Goal: Task Accomplishment & Management: Complete application form

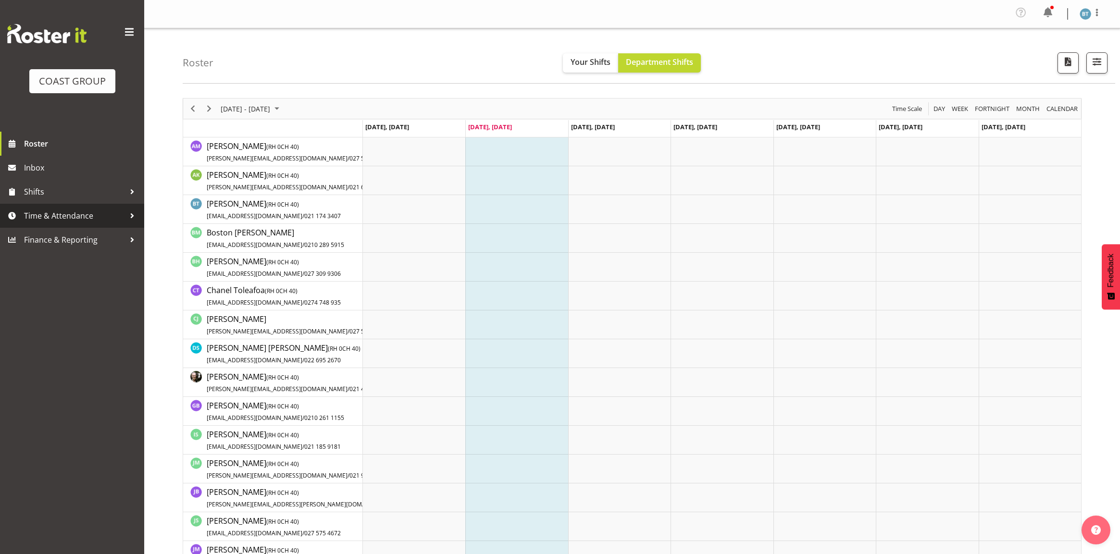
click at [92, 218] on span "Time & Attendance" at bounding box center [74, 216] width 101 height 14
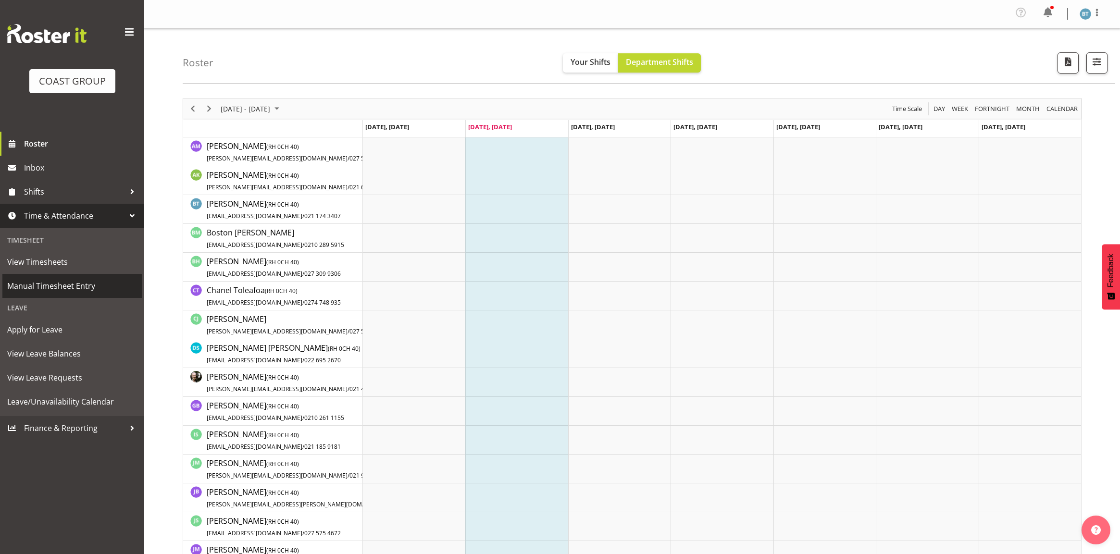
click at [87, 291] on span "Manual Timesheet Entry" at bounding box center [72, 286] width 130 height 14
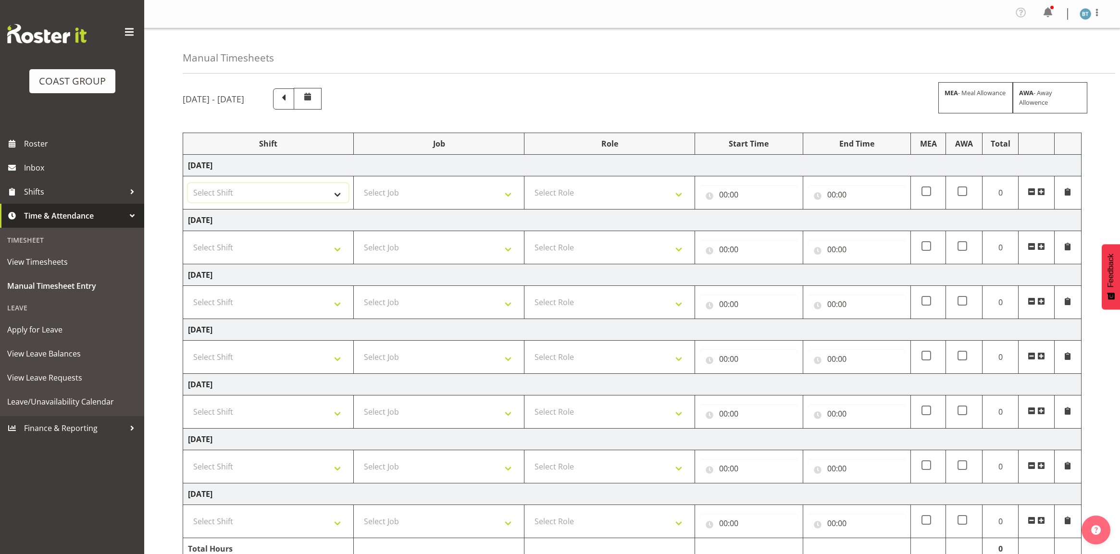
click at [298, 195] on select "Select Shift DW AKL General Work" at bounding box center [268, 192] width 161 height 19
select select "6878"
click at [188, 184] on select "Select Shift DW AKL General Work" at bounding box center [268, 192] width 161 height 19
click at [293, 248] on select "Select Shift DW AKL General Work" at bounding box center [268, 247] width 161 height 19
select select "6878"
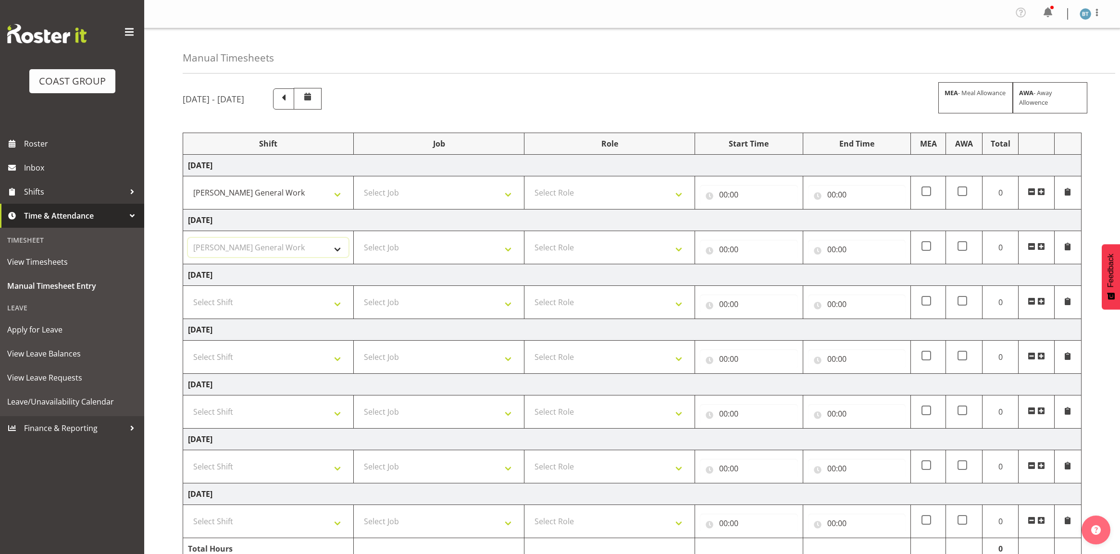
click at [188, 239] on select "Select Shift DW AKL General Work" at bounding box center [268, 247] width 161 height 19
click at [407, 198] on select "Select Job 1 Carlton Events 1 Carlton Hamilton 1 Carlton Wellington 1 EHS WAREH…" at bounding box center [439, 192] width 161 height 19
select select "9465"
click at [359, 184] on select "Select Job 1 Carlton Events 1 Carlton Hamilton 1 Carlton Wellington 1 EHS WAREH…" at bounding box center [439, 192] width 161 height 19
click at [423, 239] on select "Select Job 1 Carlton Events 1 Carlton Hamilton 1 Carlton Wellington 1 EHS WAREH…" at bounding box center [439, 247] width 161 height 19
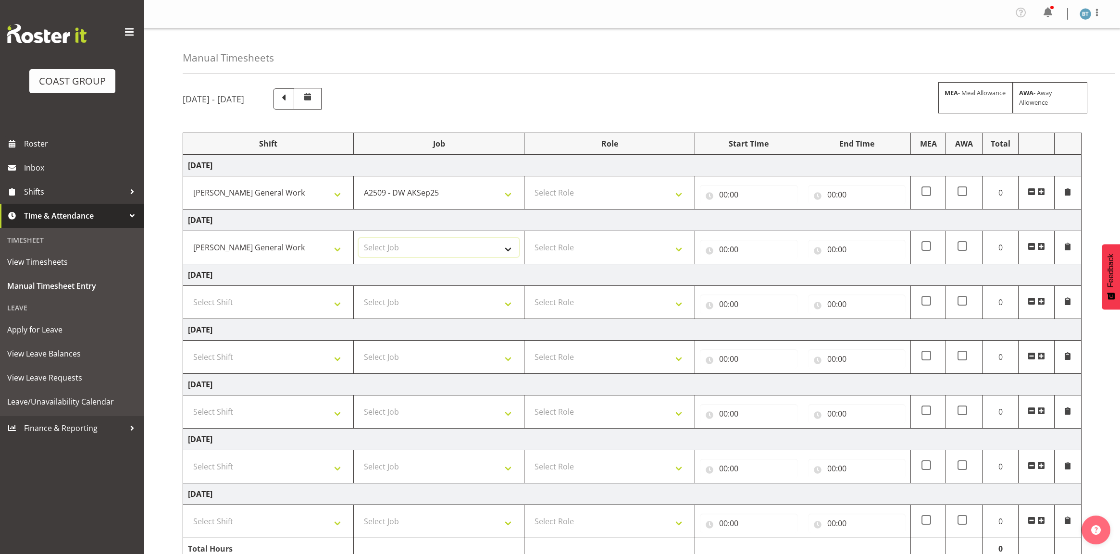
select select "9465"
click at [359, 239] on select "Select Job 1 Carlton Events 1 Carlton Hamilton 1 Carlton Wellington 1 EHS WAREH…" at bounding box center [439, 247] width 161 height 19
click at [608, 196] on select "Select Role DESIGNER DW" at bounding box center [609, 192] width 161 height 19
select select "221"
click at [529, 184] on select "Select Role DESIGNER DW" at bounding box center [609, 192] width 161 height 19
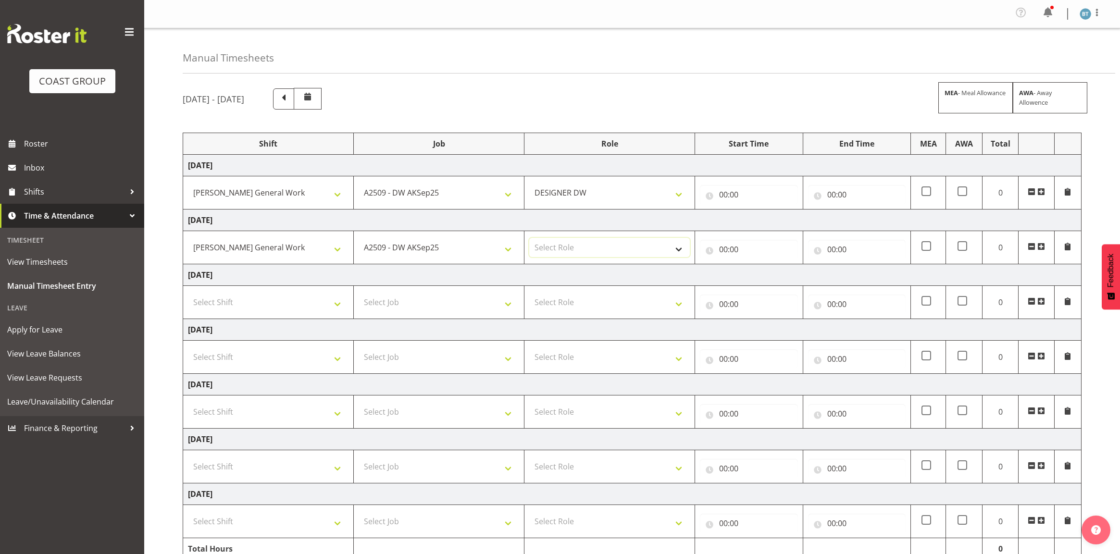
drag, startPoint x: 583, startPoint y: 252, endPoint x: 582, endPoint y: 257, distance: 4.8
click at [583, 252] on select "Select Role DESIGNER DW" at bounding box center [609, 247] width 161 height 19
select select "221"
click at [529, 239] on select "Select Role DESIGNER DW" at bounding box center [609, 247] width 161 height 19
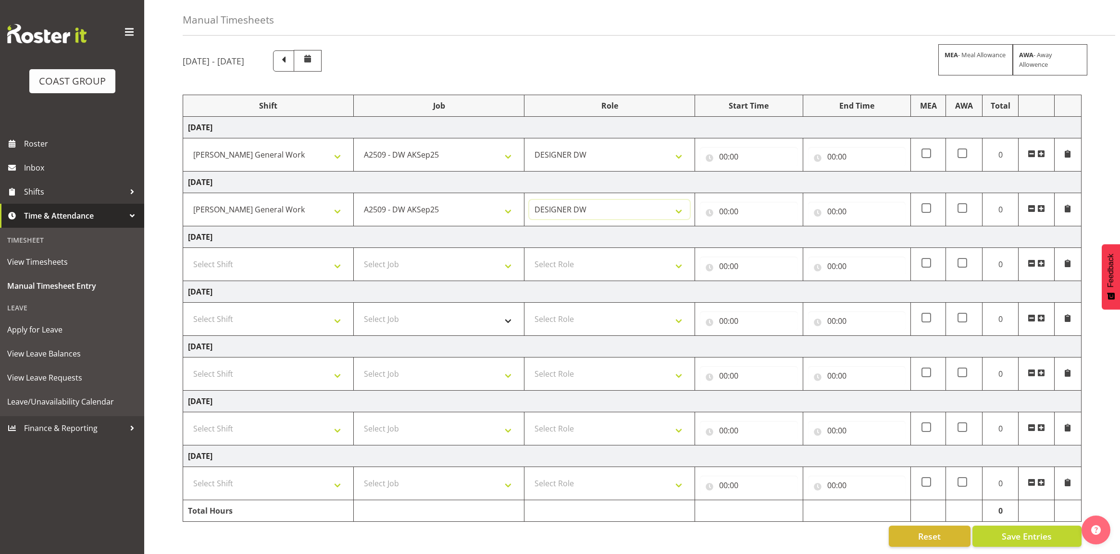
scroll to position [49, 0]
click at [307, 421] on select "Select Shift DW AKL General Work" at bounding box center [268, 428] width 161 height 19
select select "6878"
click at [188, 419] on select "Select Shift DW AKL General Work" at bounding box center [268, 428] width 161 height 19
click at [291, 474] on select "Select Shift DW AKL General Work" at bounding box center [268, 483] width 161 height 19
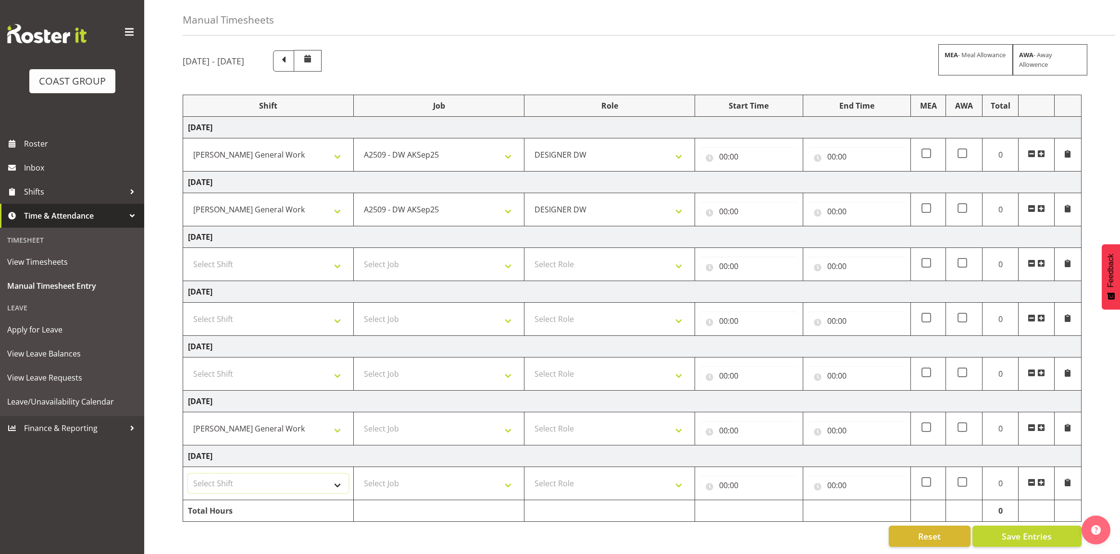
select select "6878"
click at [188, 474] on select "Select Shift DW AKL General Work" at bounding box center [268, 483] width 161 height 19
click at [436, 421] on select "Select Job 1 Carlton Events 1 Carlton Hamilton 1 Carlton Wellington 1 EHS WAREH…" at bounding box center [439, 428] width 161 height 19
select select "9465"
click at [359, 419] on select "Select Job 1 Carlton Events 1 Carlton Hamilton 1 Carlton Wellington 1 EHS WAREH…" at bounding box center [439, 428] width 161 height 19
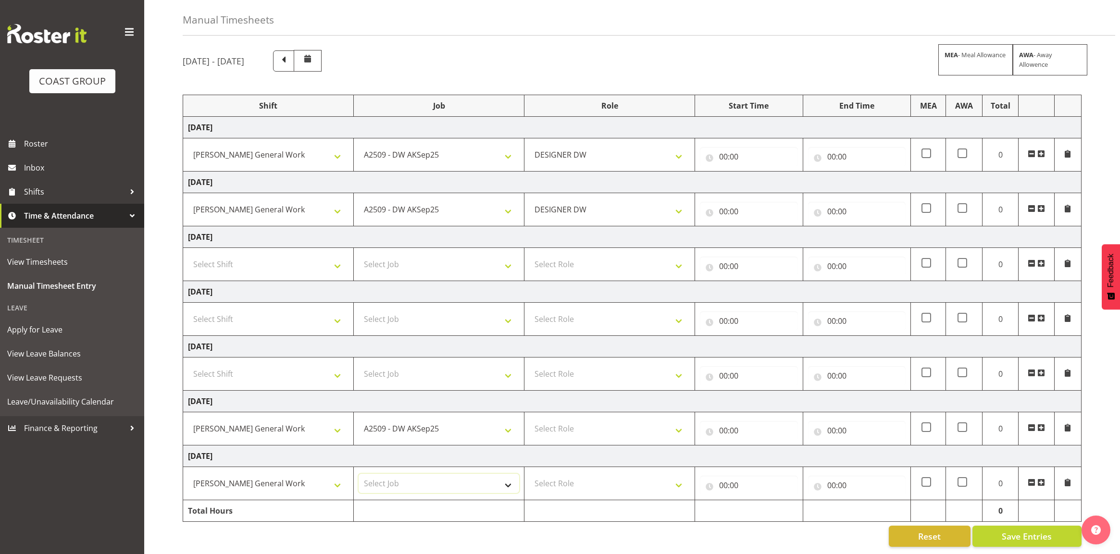
click at [420, 481] on select "Select Job 1 Carlton Events 1 Carlton Hamilton 1 Carlton Wellington 1 EHS WAREH…" at bounding box center [439, 483] width 161 height 19
select select "9465"
click at [359, 474] on select "Select Job 1 Carlton Events 1 Carlton Hamilton 1 Carlton Wellington 1 EHS WAREH…" at bounding box center [439, 483] width 161 height 19
click at [597, 420] on select "Select Role DESIGNER DW" at bounding box center [609, 428] width 161 height 19
select select "221"
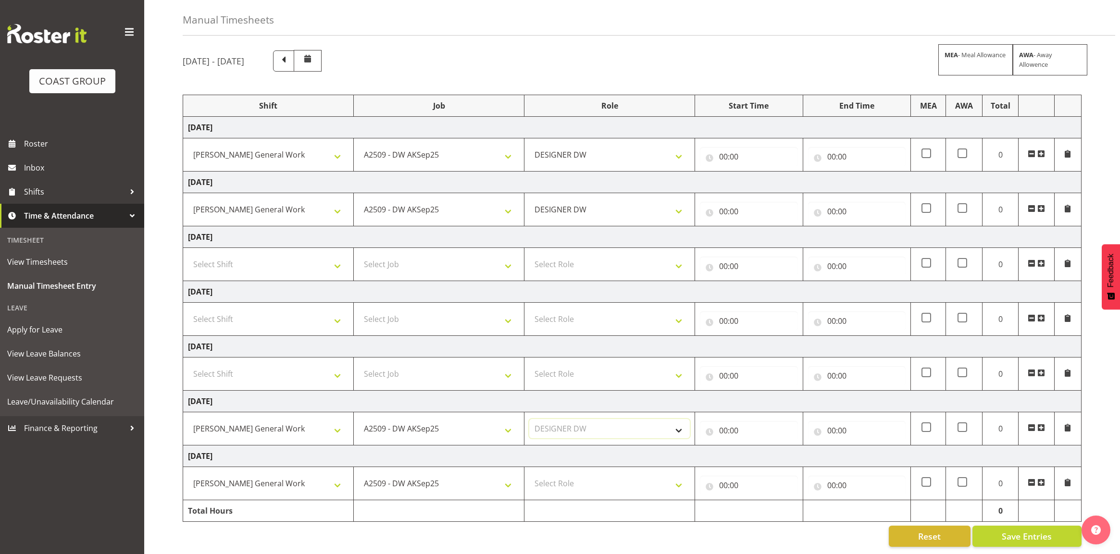
click at [529, 419] on select "Select Role DESIGNER DW" at bounding box center [609, 428] width 161 height 19
click at [582, 474] on select "Select Role DESIGNER DW" at bounding box center [609, 483] width 161 height 19
select select "221"
click at [529, 474] on select "Select Role DESIGNER DW" at bounding box center [609, 483] width 161 height 19
click at [725, 423] on input "00:00" at bounding box center [749, 430] width 98 height 19
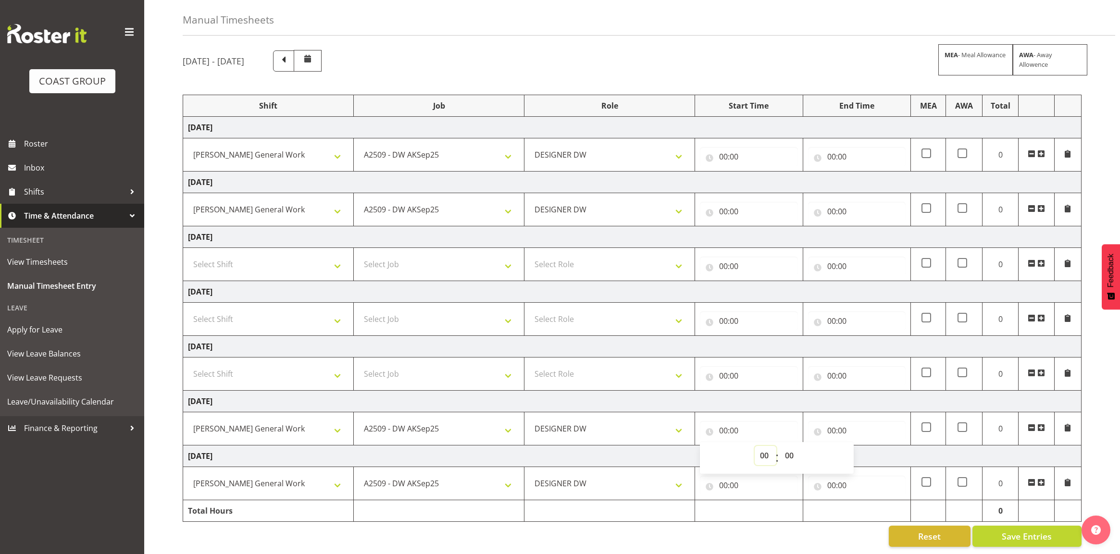
click at [760, 448] on select "00 01 02 03 04 05 06 07 08 09 10 11 12 13 14 15 16 17 18 19 20 21 22 23" at bounding box center [766, 455] width 22 height 19
select select "7"
click at [755, 446] on select "00 01 02 03 04 05 06 07 08 09 10 11 12 13 14 15 16 17 18 19 20 21 22 23" at bounding box center [766, 455] width 22 height 19
type input "07:00"
click at [834, 424] on input "00:00" at bounding box center [857, 430] width 98 height 19
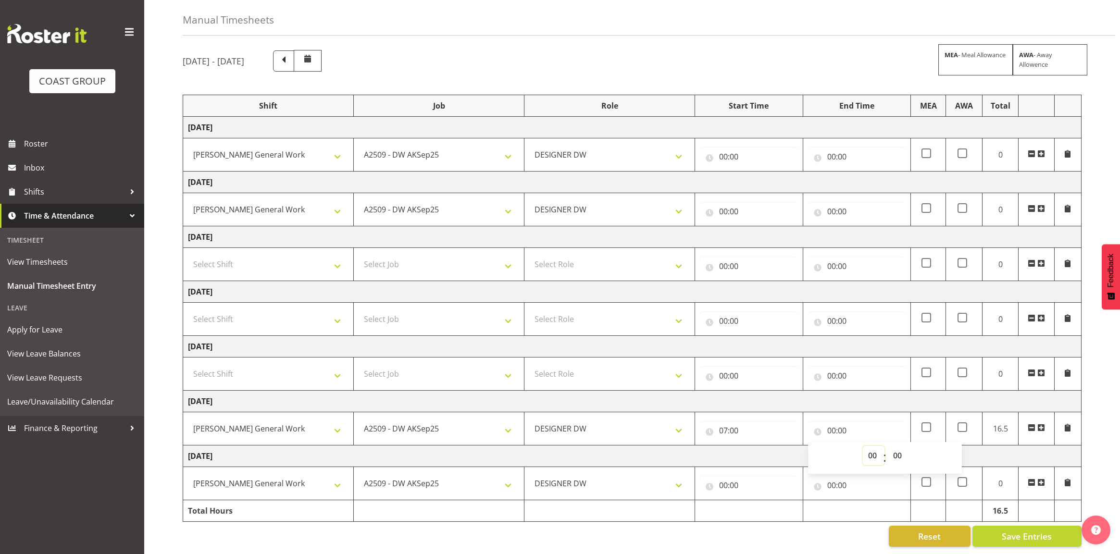
click at [870, 446] on select "00 01 02 03 04 05 06 07 08 09 10 11 12 13 14 15 16 17 18 19 20 21 22 23" at bounding box center [874, 455] width 22 height 19
select select "14"
click at [863, 446] on select "00 01 02 03 04 05 06 07 08 09 10 11 12 13 14 15 16 17 18 19 20 21 22 23" at bounding box center [874, 455] width 22 height 19
type input "14:00"
click at [881, 394] on td "Monday 8th September 2025" at bounding box center [632, 402] width 898 height 22
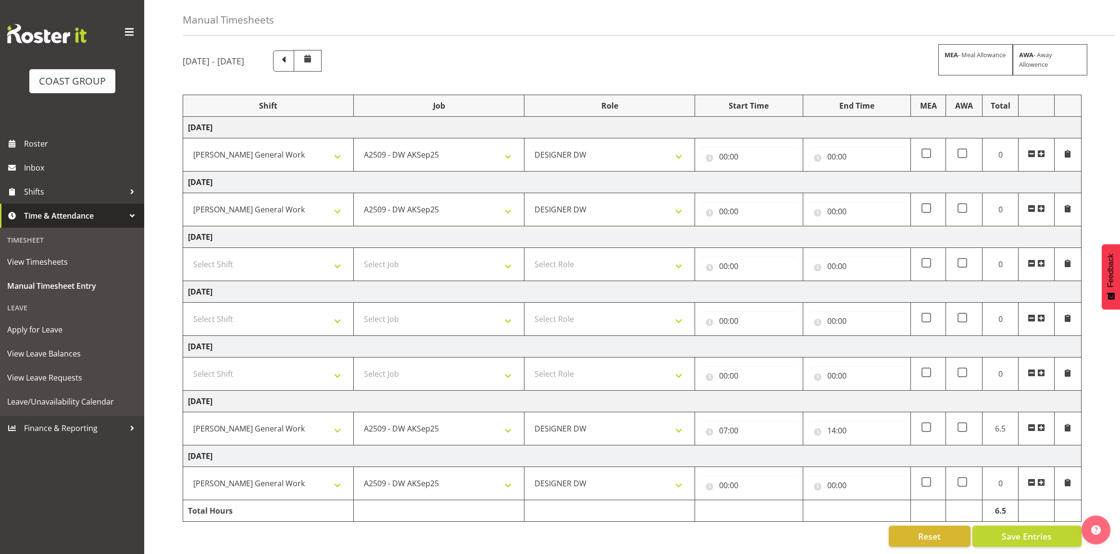
click at [1042, 424] on span at bounding box center [1041, 428] width 8 height 8
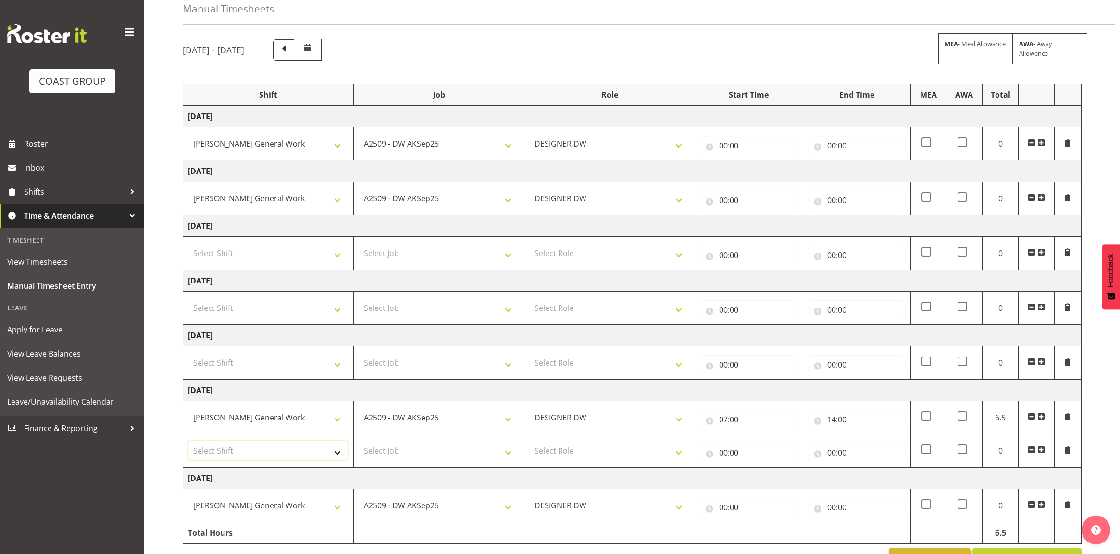
click at [259, 458] on select "Select Shift DW AKL General Work" at bounding box center [268, 450] width 161 height 19
select select "6878"
click at [188, 443] on select "Select Shift DW AKL General Work" at bounding box center [268, 450] width 161 height 19
click at [419, 445] on select "Select Job 1 Carlton Events 1 Carlton Hamilton 1 Carlton Wellington 1 EHS WAREH…" at bounding box center [439, 450] width 161 height 19
select select "9465"
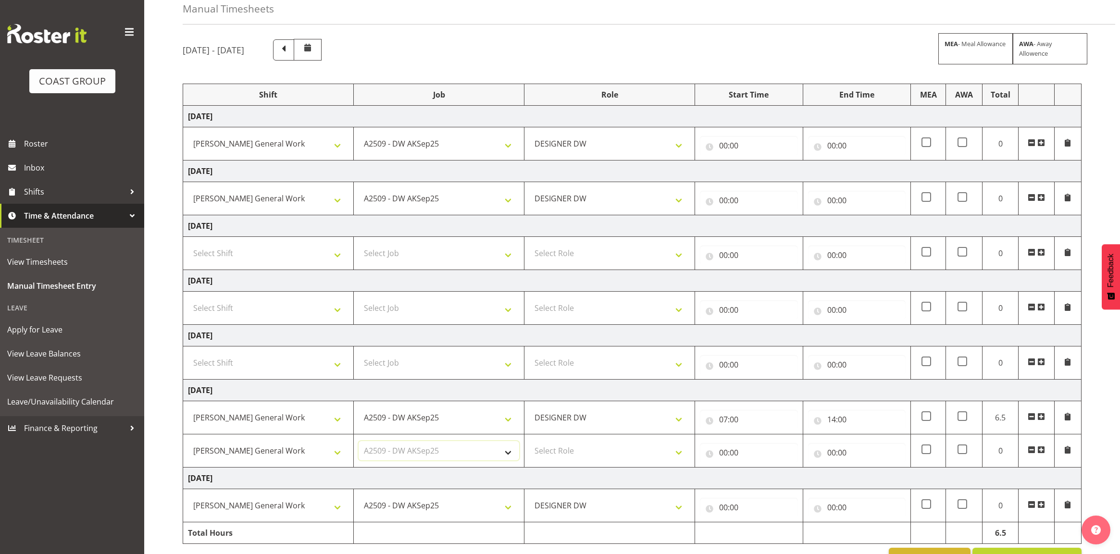
click at [359, 443] on select "Select Job 1 Carlton Events 1 Carlton Hamilton 1 Carlton Wellington 1 EHS WAREH…" at bounding box center [439, 450] width 161 height 19
click at [554, 446] on select "Select Role DESIGNER DW" at bounding box center [609, 450] width 161 height 19
select select "221"
click at [529, 443] on select "Select Role DESIGNER DW" at bounding box center [609, 450] width 161 height 19
click at [833, 455] on input "00:00" at bounding box center [857, 452] width 98 height 19
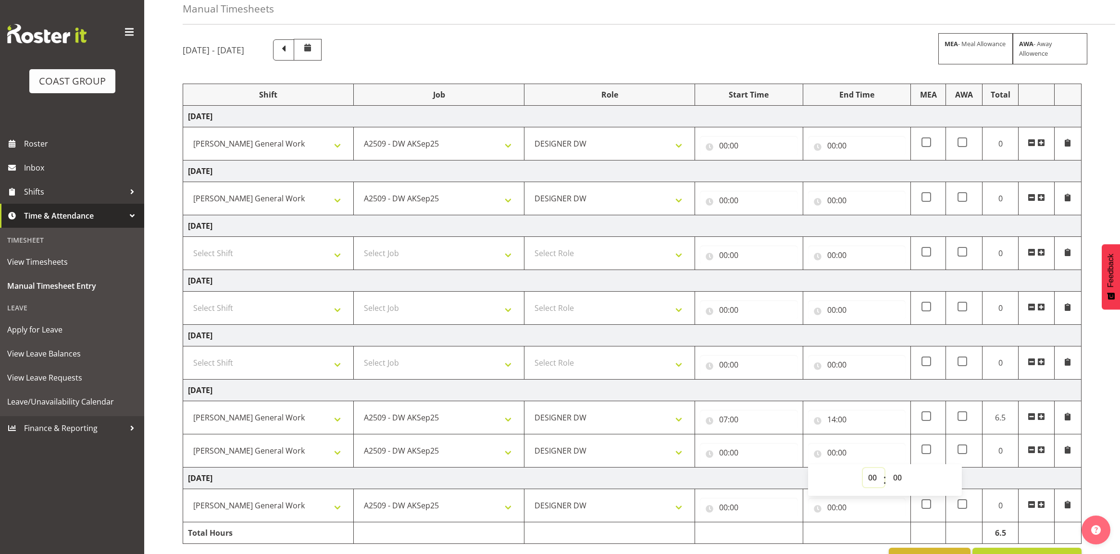
click at [875, 478] on select "00 01 02 03 04 05 06 07 08 09 10 11 12 13 14 15 16 17 18 19 20 21 22 23" at bounding box center [874, 477] width 22 height 19
select select "18"
click at [863, 470] on select "00 01 02 03 04 05 06 07 08 09 10 11 12 13 14 15 16 17 18 19 20 21 22 23" at bounding box center [874, 477] width 22 height 19
type input "18:00"
click at [722, 457] on input "00:00" at bounding box center [749, 452] width 98 height 19
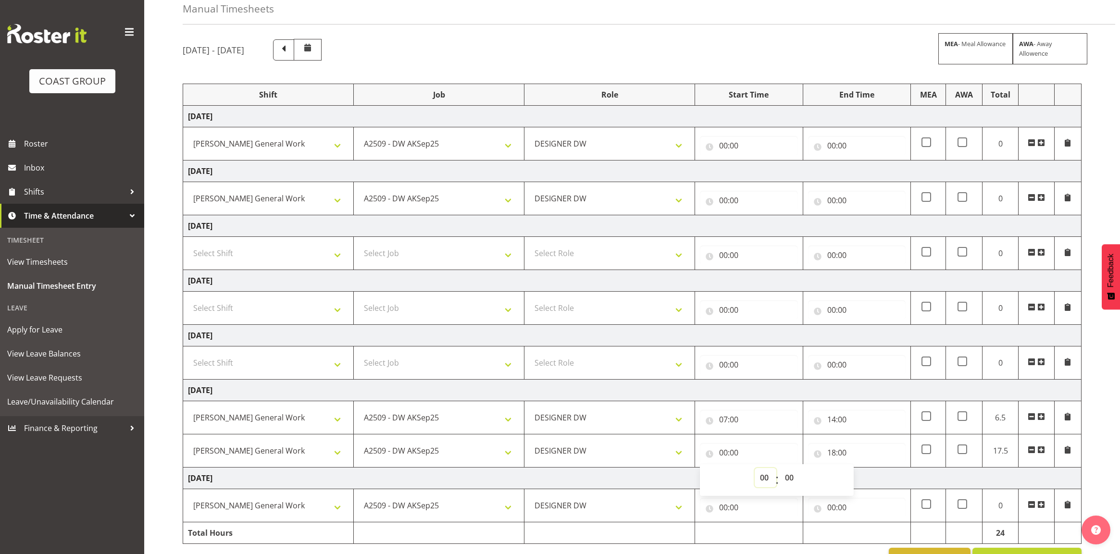
click at [762, 481] on select "00 01 02 03 04 05 06 07 08 09 10 11 12 13 14 15 16 17 18 19 20 21 22 23" at bounding box center [766, 477] width 22 height 19
select select "15"
click at [755, 470] on select "00 01 02 03 04 05 06 07 08 09 10 11 12 13 14 15 16 17 18 19 20 21 22 23" at bounding box center [766, 477] width 22 height 19
type input "15:00"
click at [784, 392] on td "Monday 8th September 2025" at bounding box center [632, 391] width 898 height 22
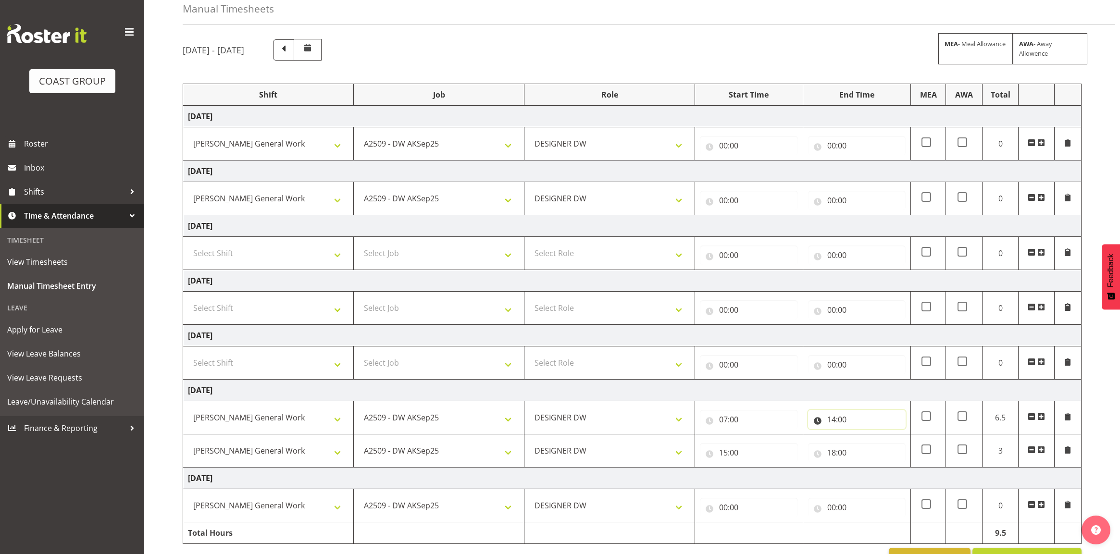
click at [844, 421] on input "14:00" at bounding box center [857, 419] width 98 height 19
click at [895, 445] on select "00 01 02 03 04 05 06 07 08 09 10 11 12 13 14 15 16 17 18 19 20 21 22 23 24 25 2…" at bounding box center [899, 444] width 22 height 19
select select "30"
click at [888, 437] on select "00 01 02 03 04 05 06 07 08 09 10 11 12 13 14 15 16 17 18 19 20 21 22 23 24 25 2…" at bounding box center [899, 444] width 22 height 19
type input "14:30"
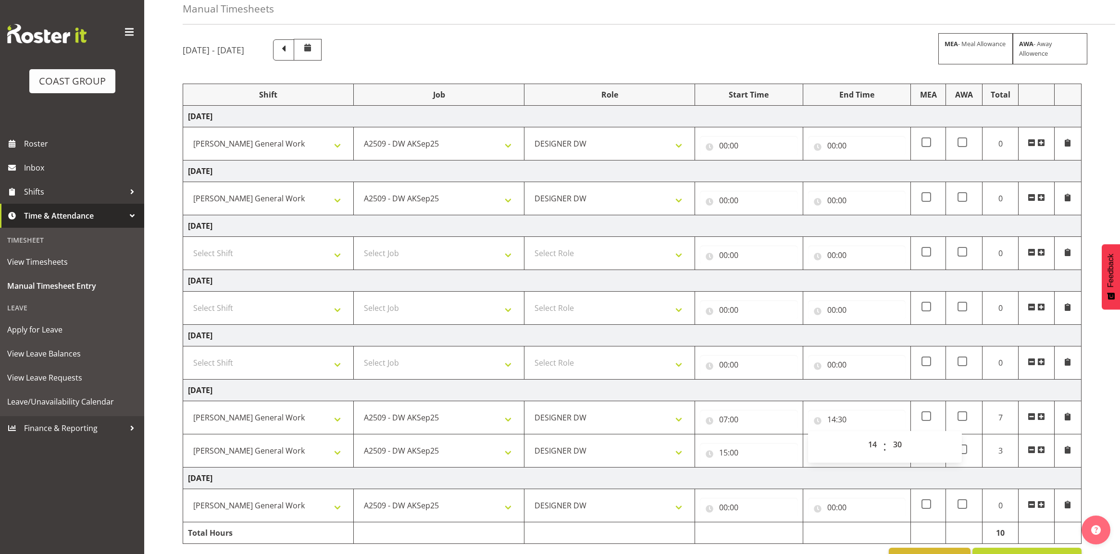
click at [860, 395] on td "Monday 8th September 2025" at bounding box center [632, 391] width 898 height 22
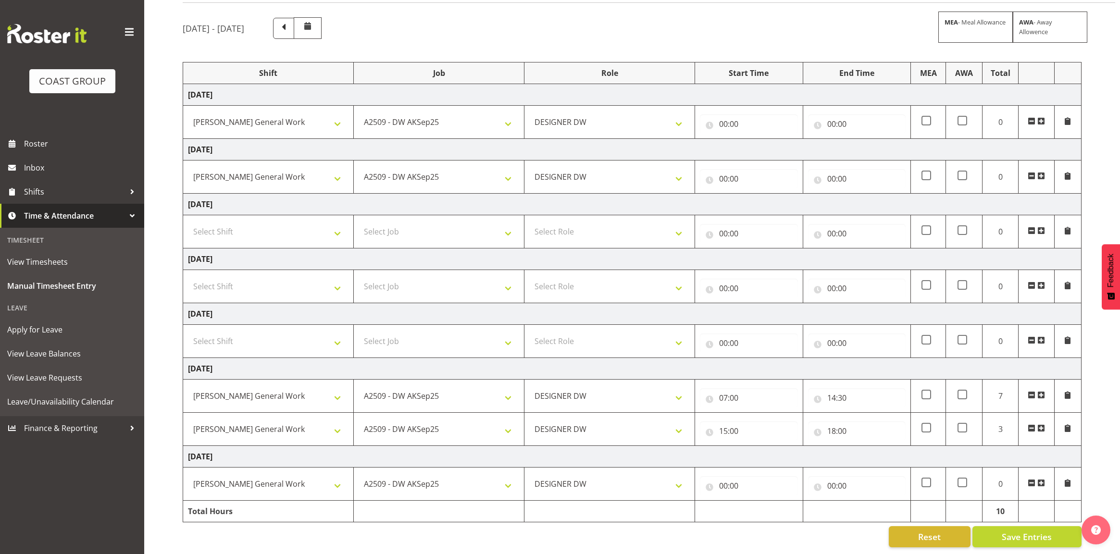
scroll to position [83, 0]
click at [843, 424] on input "18:00" at bounding box center [857, 430] width 98 height 19
click at [895, 447] on select "00 01 02 03 04 05 06 07 08 09 10 11 12 13 14 15 16 17 18 19 20 21 22 23 24 25 2…" at bounding box center [899, 455] width 22 height 19
select select "30"
click at [888, 446] on select "00 01 02 03 04 05 06 07 08 09 10 11 12 13 14 15 16 17 18 19 20 21 22 23 24 25 2…" at bounding box center [899, 455] width 22 height 19
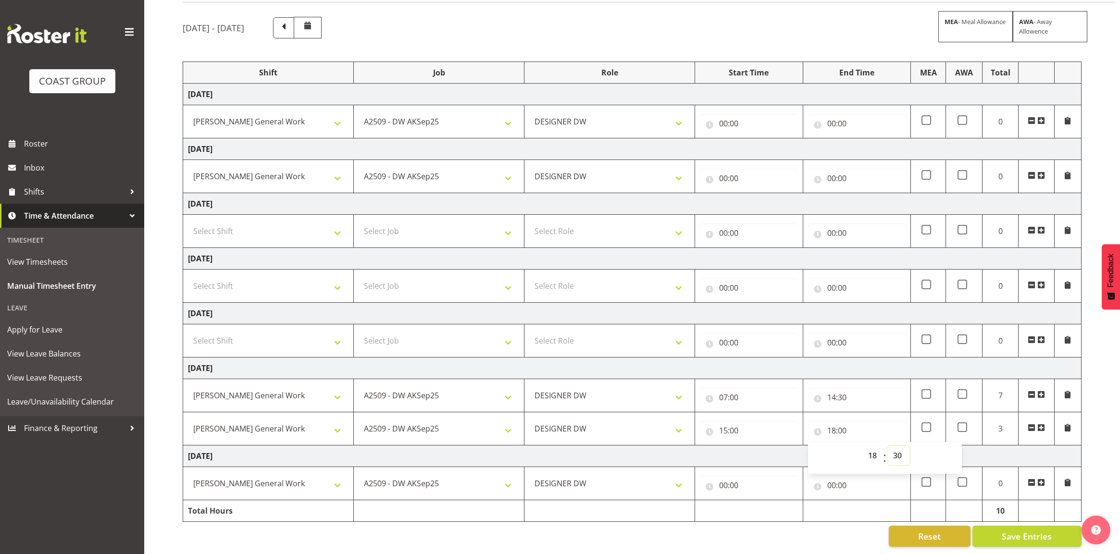
type input "18:30"
click at [715, 446] on td "Tuesday 9th September 2025" at bounding box center [632, 457] width 898 height 22
click at [929, 422] on span at bounding box center [926, 427] width 10 height 10
click at [928, 424] on input "checkbox" at bounding box center [924, 427] width 6 height 6
checkbox input "true"
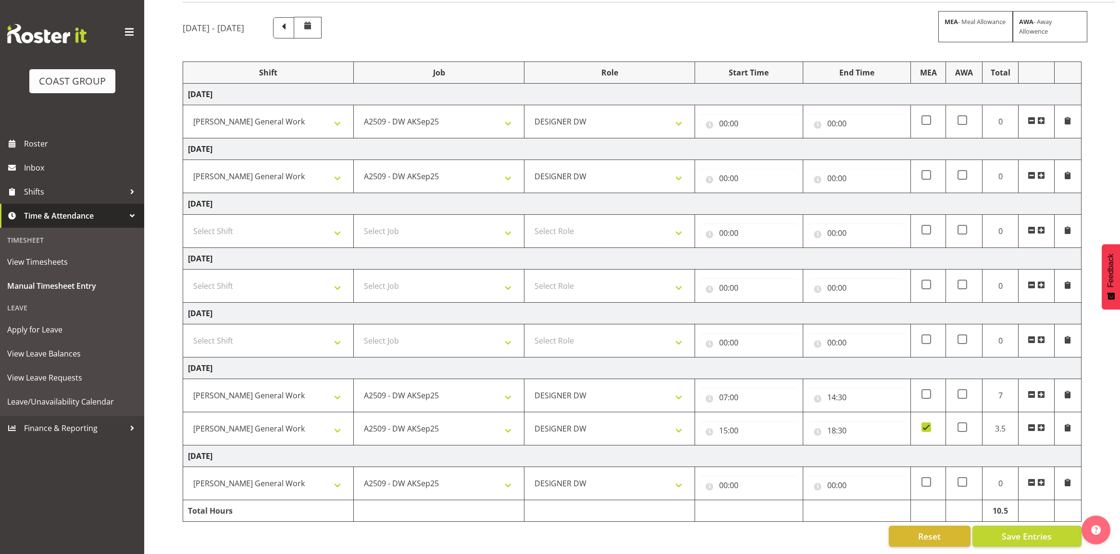
click at [758, 448] on td "Tuesday 9th September 2025" at bounding box center [632, 457] width 898 height 22
click at [724, 476] on input "00:00" at bounding box center [749, 485] width 98 height 19
click at [761, 501] on select "00 01 02 03 04 05 06 07 08 09 10 11 12 13 14 15 16 17 18 19 20 21 22 23" at bounding box center [766, 510] width 22 height 19
select select "7"
click at [755, 501] on select "00 01 02 03 04 05 06 07 08 09 10 11 12 13 14 15 16 17 18 19 20 21 22 23" at bounding box center [766, 510] width 22 height 19
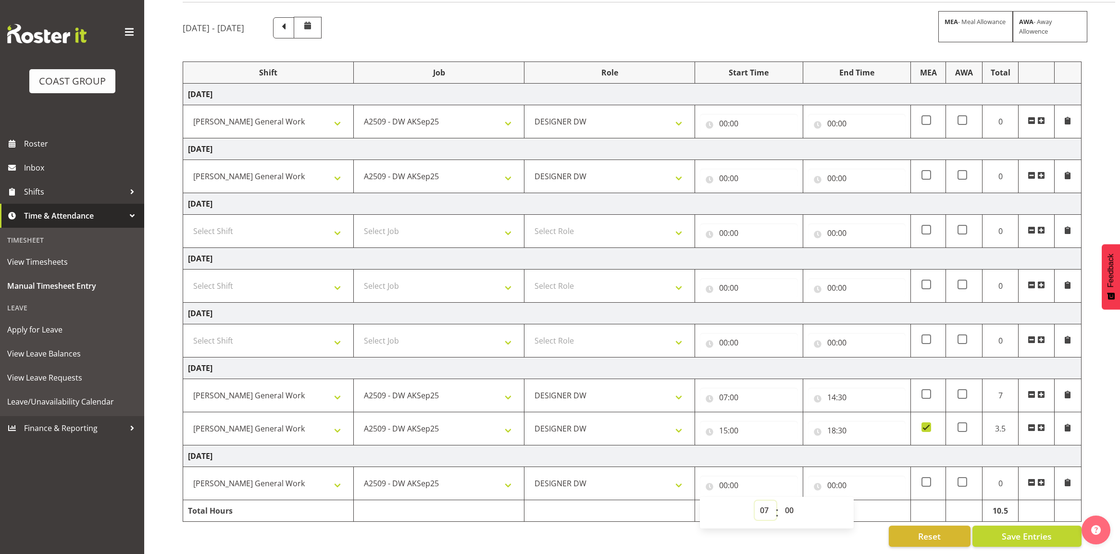
type input "07:00"
click at [828, 476] on input "00:00" at bounding box center [857, 485] width 98 height 19
click at [873, 501] on select "00 01 02 03 04 05 06 07 08 09 10 11 12 13 14 15 16 17 18 19 20 21 22 23" at bounding box center [874, 510] width 22 height 19
select select "18"
click at [863, 501] on select "00 01 02 03 04 05 06 07 08 09 10 11 12 13 14 15 16 17 18 19 20 21 22 23" at bounding box center [874, 510] width 22 height 19
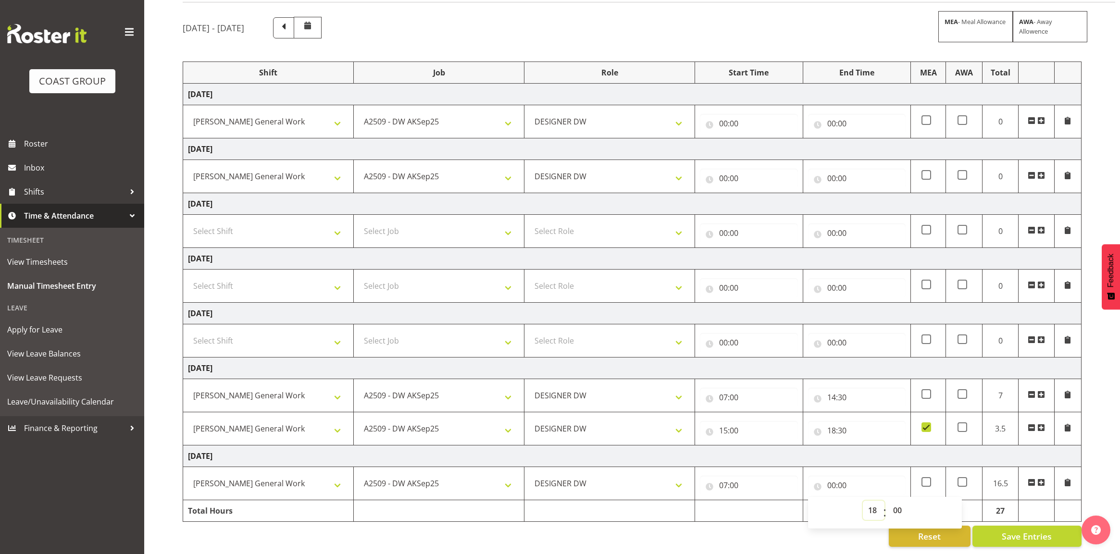
type input "18:00"
click at [928, 448] on td "Tuesday 9th September 2025" at bounding box center [632, 457] width 898 height 22
click at [929, 477] on span at bounding box center [926, 482] width 10 height 10
click at [928, 479] on input "checkbox" at bounding box center [924, 482] width 6 height 6
checkbox input "true"
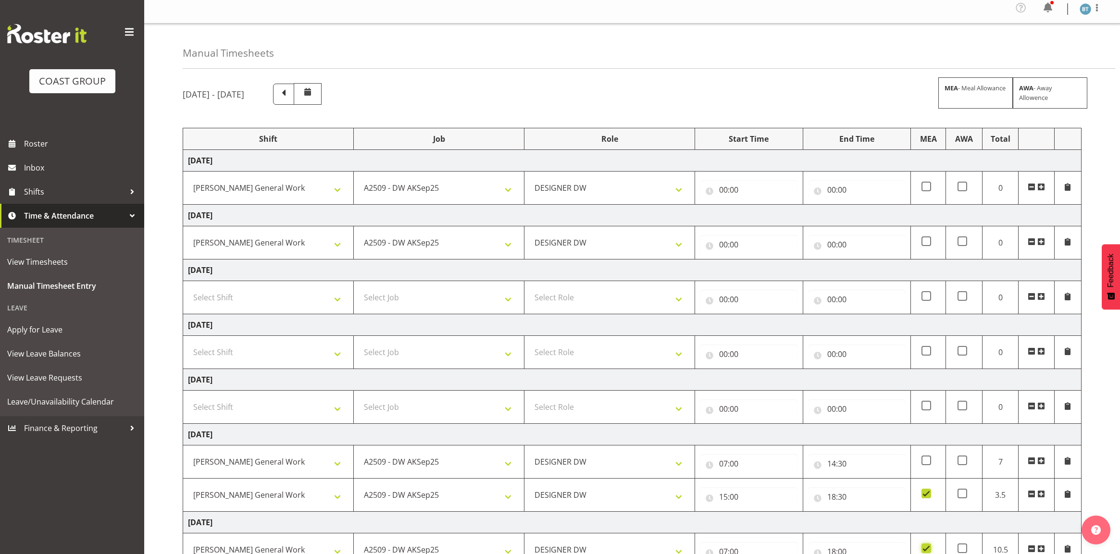
scroll to position [0, 0]
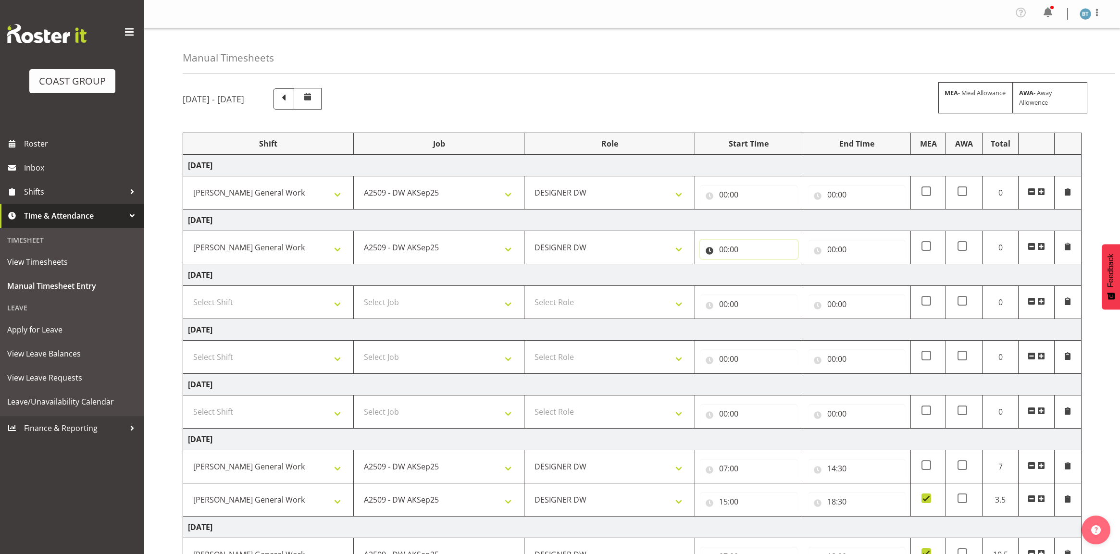
click at [724, 255] on input "00:00" at bounding box center [749, 249] width 98 height 19
click at [764, 277] on select "00 01 02 03 04 05 06 07 08 09 10 11 12 13 14 15 16 17 18 19 20 21 22 23" at bounding box center [766, 274] width 22 height 19
drag, startPoint x: 705, startPoint y: 221, endPoint x: 710, endPoint y: 218, distance: 6.7
click at [705, 221] on td "Thursday 4th September 2025" at bounding box center [632, 221] width 898 height 22
click at [724, 198] on input "00:00" at bounding box center [749, 194] width 98 height 19
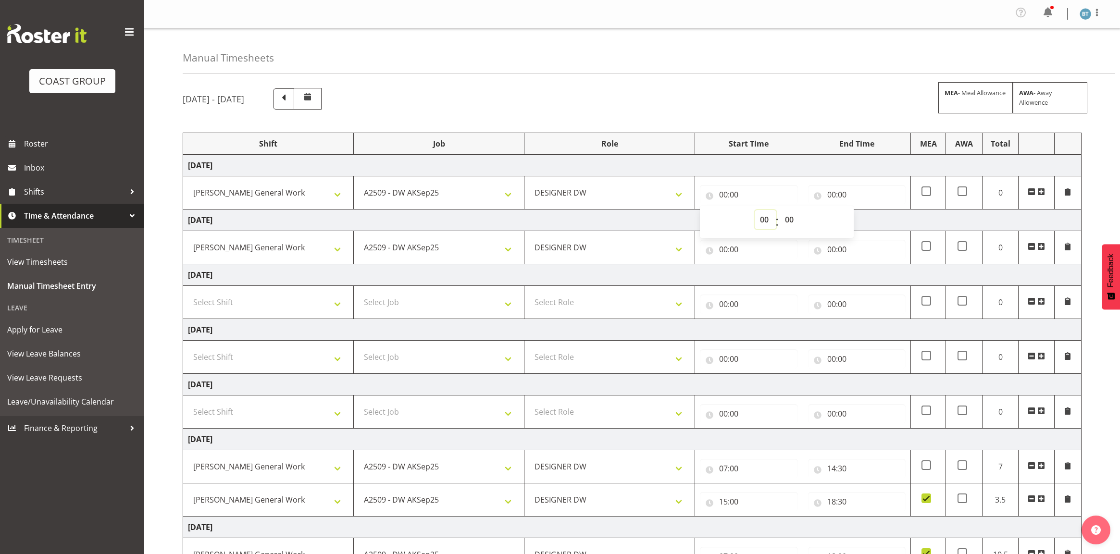
click at [765, 222] on select "00 01 02 03 04 05 06 07 08 09 10 11 12 13 14 15 16 17 18 19 20 21 22 23" at bounding box center [766, 219] width 22 height 19
select select "6"
click at [755, 211] on select "00 01 02 03 04 05 06 07 08 09 10 11 12 13 14 15 16 17 18 19 20 21 22 23" at bounding box center [766, 219] width 22 height 19
type input "06:00"
click at [626, 220] on td "Thursday 4th September 2025" at bounding box center [632, 221] width 898 height 22
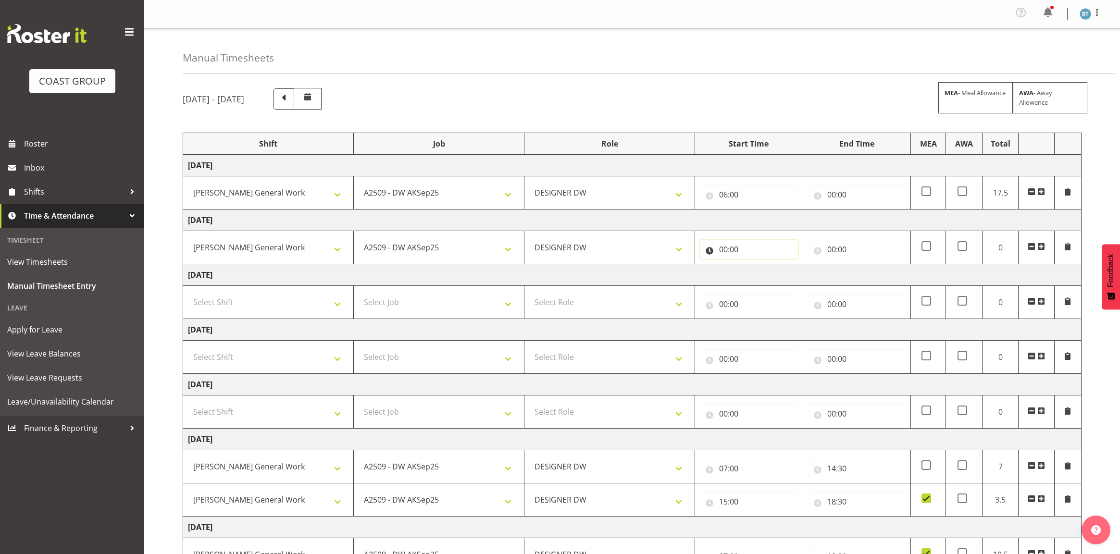
click at [727, 250] on input "00:00" at bounding box center [749, 249] width 98 height 19
click at [763, 274] on select "00 01 02 03 04 05 06 07 08 09 10 11 12 13 14 15 16 17 18 19 20 21 22 23" at bounding box center [766, 274] width 22 height 19
select select "6"
click at [755, 266] on select "00 01 02 03 04 05 06 07 08 09 10 11 12 13 14 15 16 17 18 19 20 21 22 23" at bounding box center [766, 274] width 22 height 19
type input "06:00"
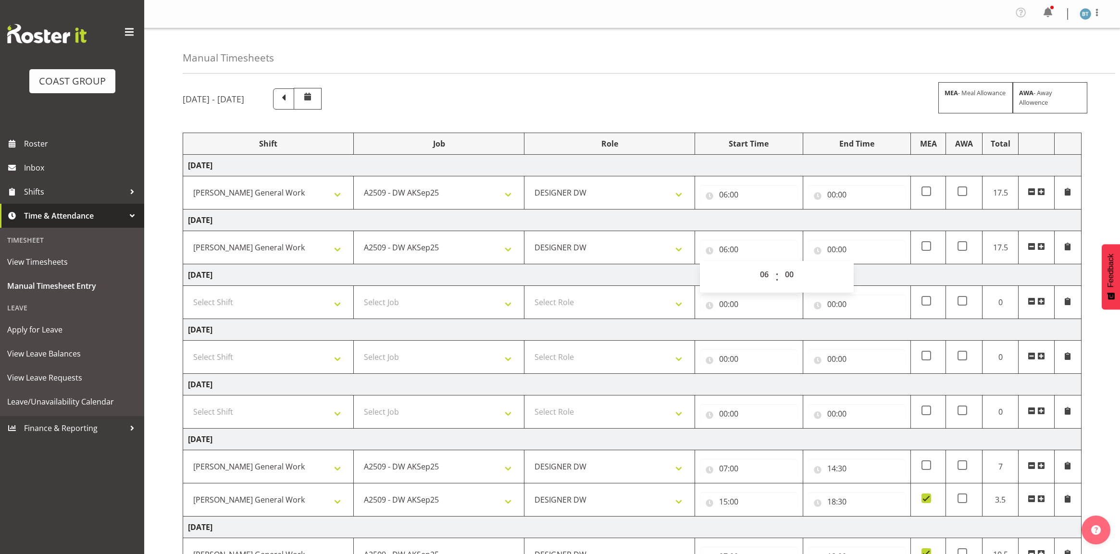
click at [780, 220] on td "Thursday 4th September 2025" at bounding box center [632, 221] width 898 height 22
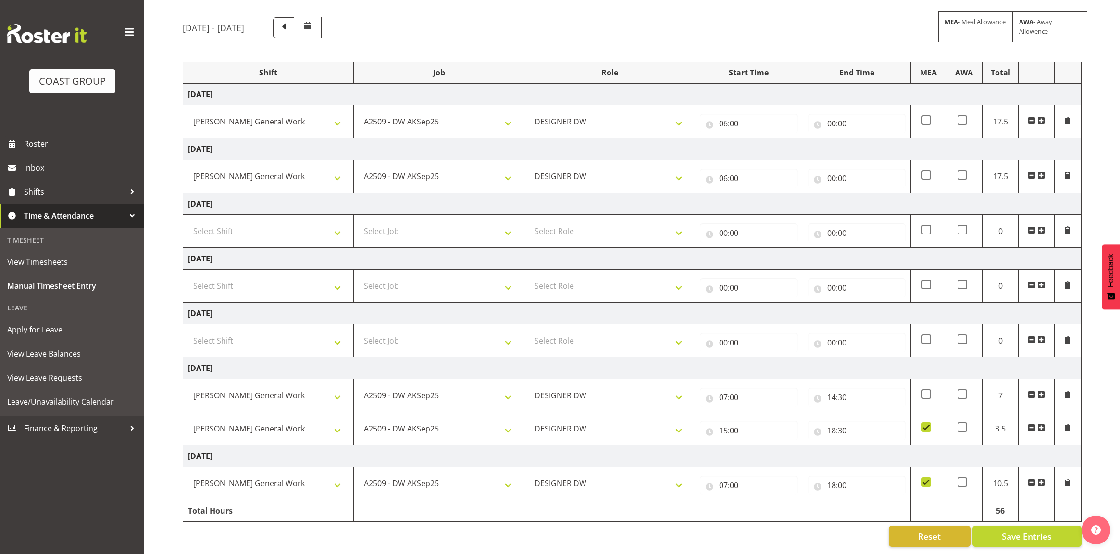
scroll to position [83, 0]
click at [832, 114] on input "00:00" at bounding box center [857, 123] width 98 height 19
click at [868, 142] on select "00 01 02 03 04 05 06 07 08 09 10 11 12 13 14 15 16 17 18 19 20 21 22 23" at bounding box center [874, 148] width 22 height 19
